Goal: Task Accomplishment & Management: Use online tool/utility

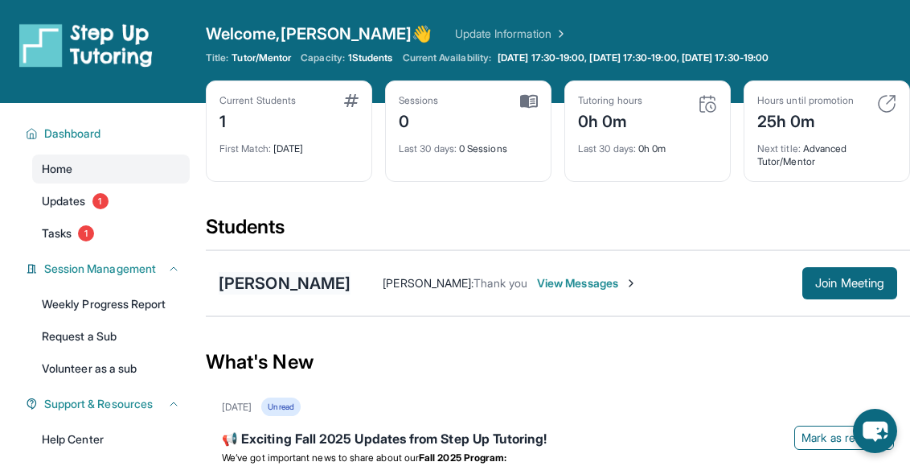
click at [256, 277] on div "[PERSON_NAME]" at bounding box center [285, 283] width 132 height 23
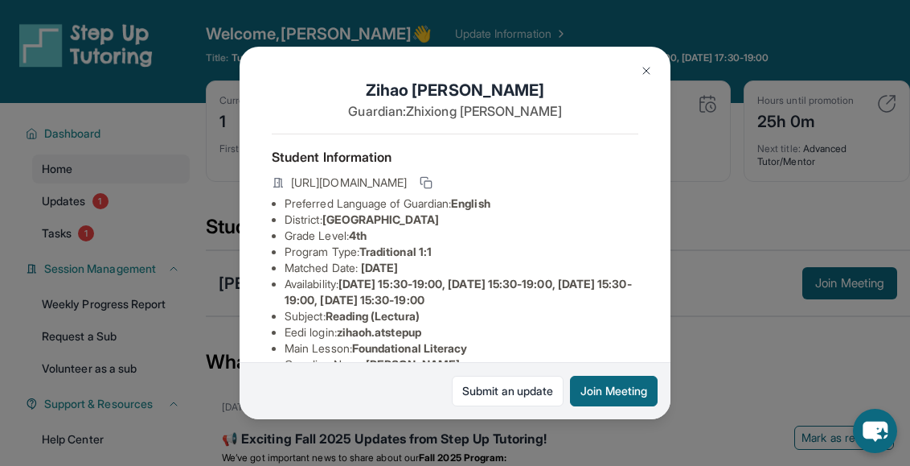
drag, startPoint x: 540, startPoint y: 197, endPoint x: 289, endPoint y: 181, distance: 252.2
click at [289, 181] on div "[URL][DOMAIN_NAME]" at bounding box center [455, 184] width 367 height 23
copy span "[URL][DOMAIN_NAME]"
click at [407, 191] on span "[URL][DOMAIN_NAME]" at bounding box center [349, 182] width 116 height 16
click at [433, 188] on icon at bounding box center [426, 182] width 13 height 13
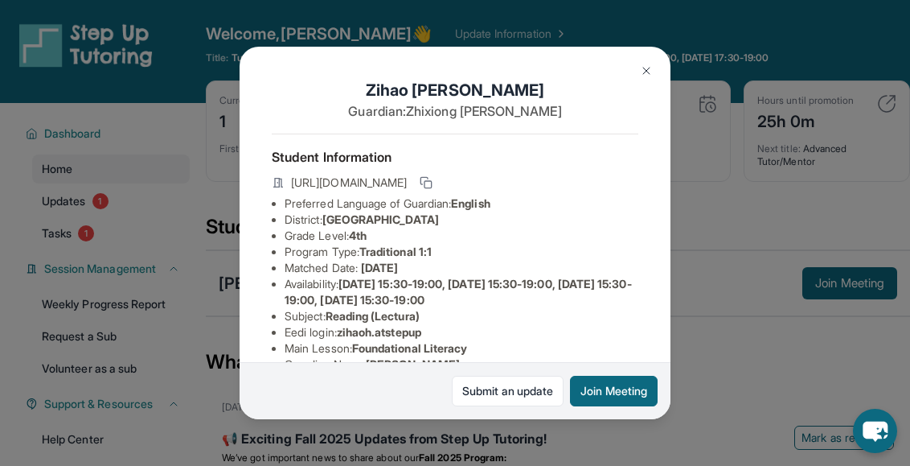
scroll to position [0, 6]
click at [654, 68] on button at bounding box center [646, 71] width 32 height 32
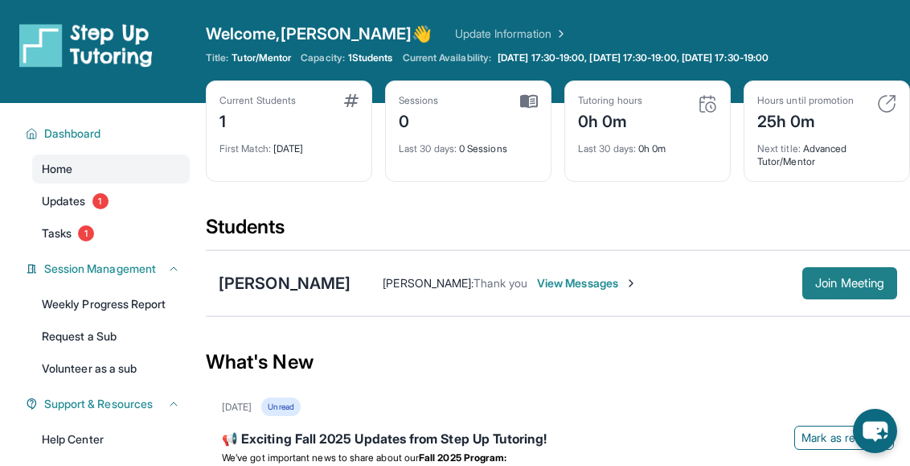
click at [807, 279] on button "Join Meeting" at bounding box center [849, 283] width 95 height 32
click at [806, 289] on button "Join Meeting" at bounding box center [849, 283] width 95 height 32
click at [830, 288] on span "Join Meeting" at bounding box center [849, 283] width 69 height 10
click at [837, 282] on span "Join Meeting" at bounding box center [849, 283] width 69 height 10
click at [489, 68] on div "Welcome, Dylan 👋 Update Information Title: Tutor/Mentor Capacity: 1 Students Cu…" at bounding box center [558, 52] width 704 height 58
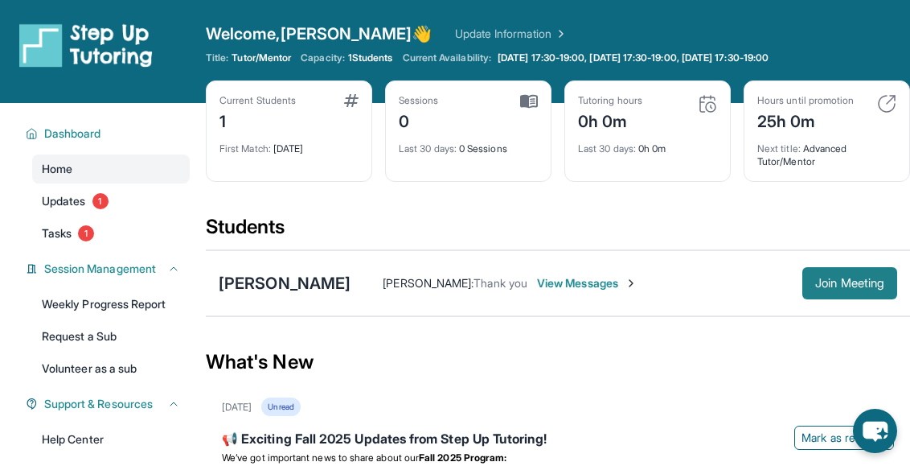
click at [815, 282] on span "Join Meeting" at bounding box center [849, 283] width 69 height 10
click at [815, 274] on button "Join Meeting" at bounding box center [849, 283] width 95 height 32
click at [802, 297] on button "Join Meeting" at bounding box center [849, 283] width 95 height 32
click at [577, 345] on div "What's New" at bounding box center [558, 361] width 704 height 71
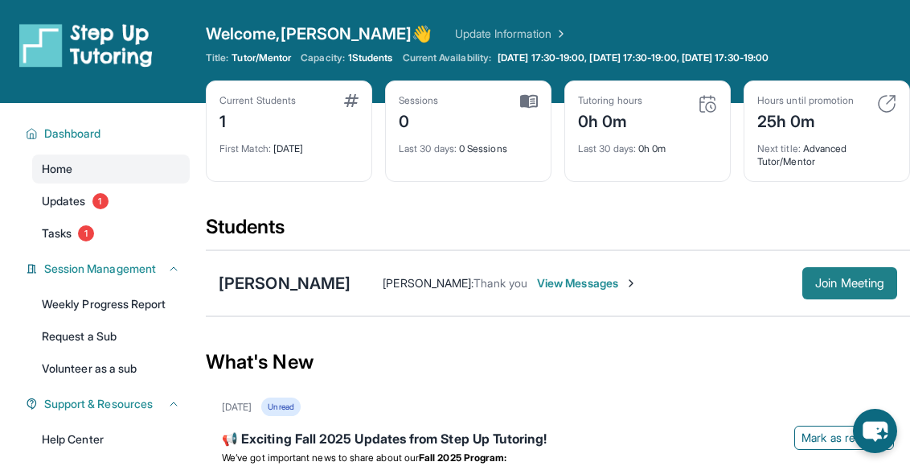
click at [815, 278] on span "Join Meeting" at bounding box center [849, 283] width 69 height 10
